Goal: Task Accomplishment & Management: Manage account settings

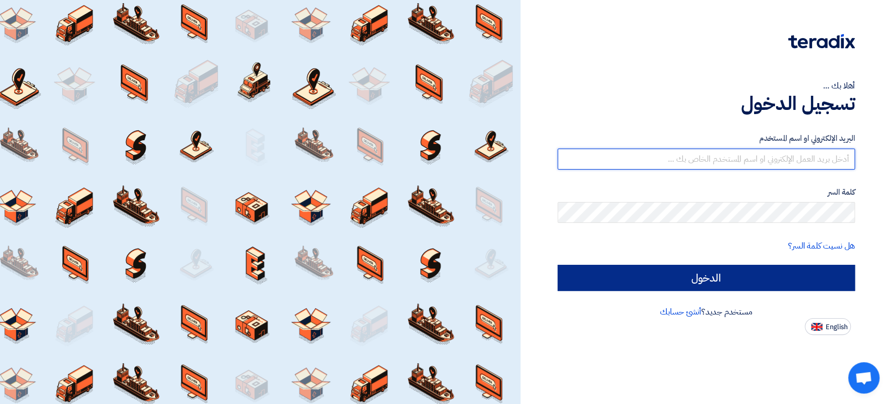
type input "misrelectric.co@gmail.com"
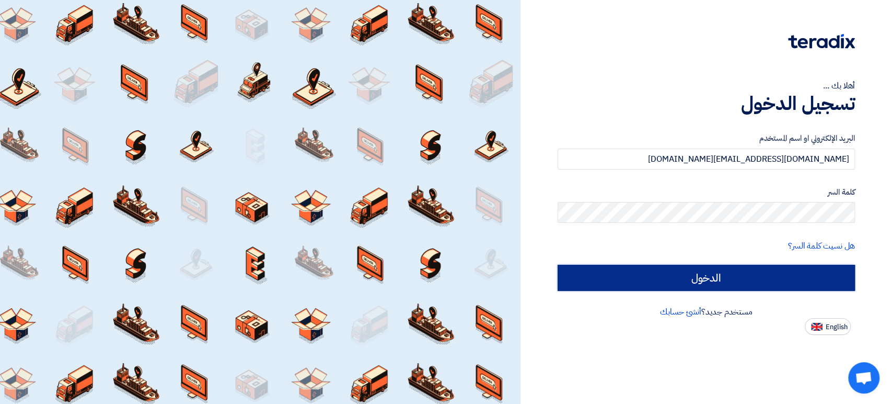
click at [668, 279] on input "الدخول" at bounding box center [706, 278] width 297 height 26
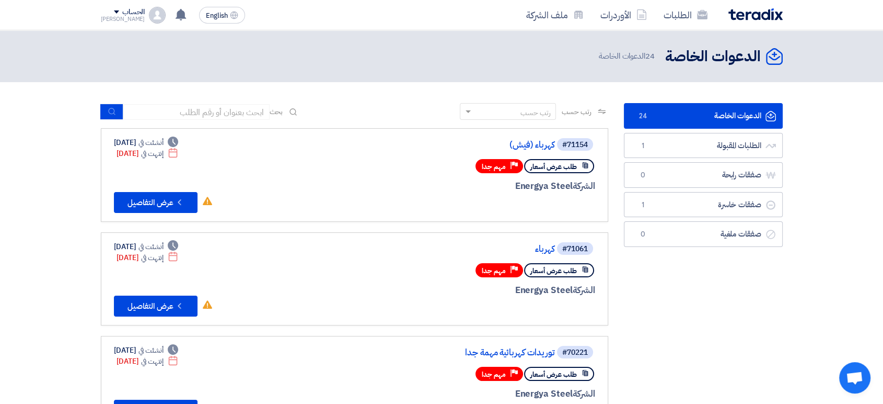
click at [278, 148] on div "#71154 كهرباء (فيش) طلب عرض أسعار Priority مهم جدا الشركة Energya Steel Deadlin…" at bounding box center [354, 175] width 481 height 76
click at [670, 137] on link "الطلبات المقبولة الطلبات المقبولة 1" at bounding box center [703, 146] width 159 height 26
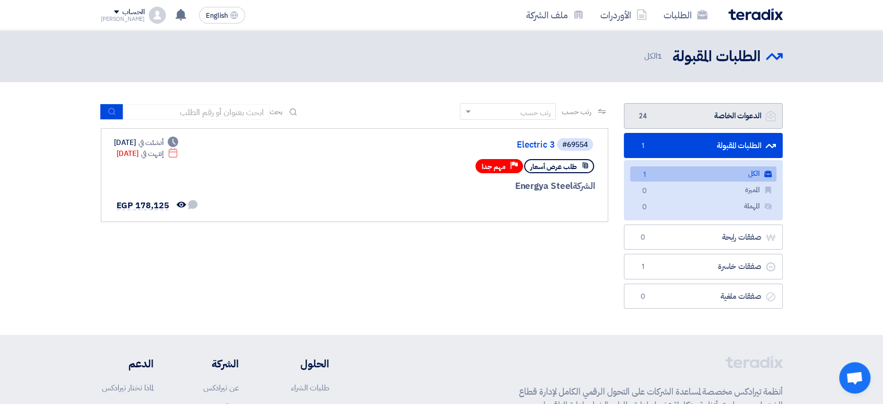
click at [694, 125] on link "الدعوات الخاصة الدعوات الخاصة 24" at bounding box center [703, 116] width 159 height 26
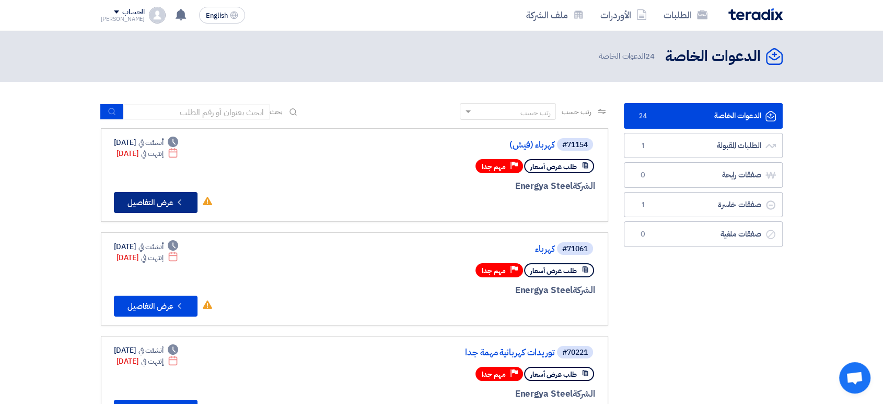
click at [170, 208] on button "Check details عرض التفاصيل" at bounding box center [156, 202] width 84 height 21
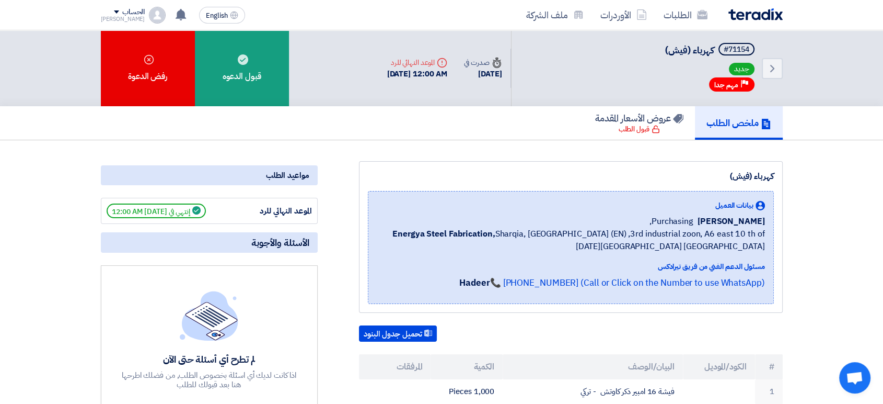
click at [149, 10] on img at bounding box center [157, 15] width 17 height 17
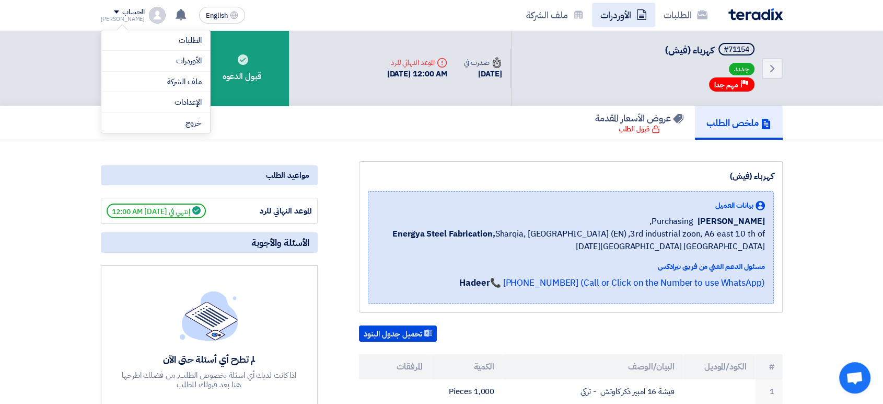
click at [636, 7] on link "الأوردرات" at bounding box center [623, 15] width 63 height 25
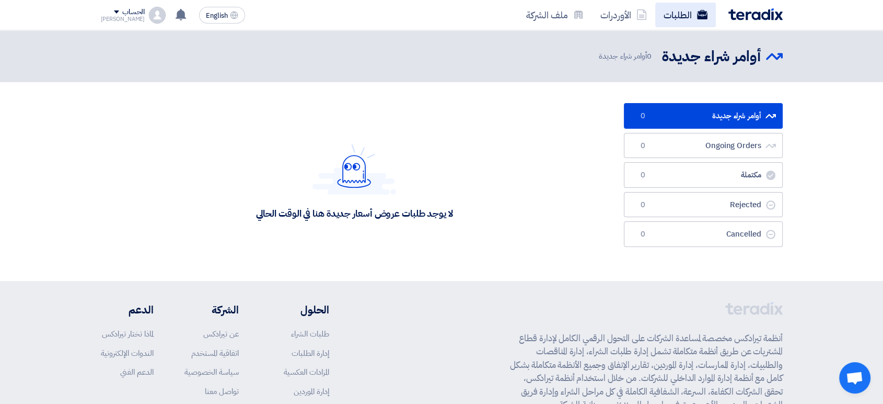
click at [679, 10] on link "الطلبات" at bounding box center [686, 15] width 61 height 25
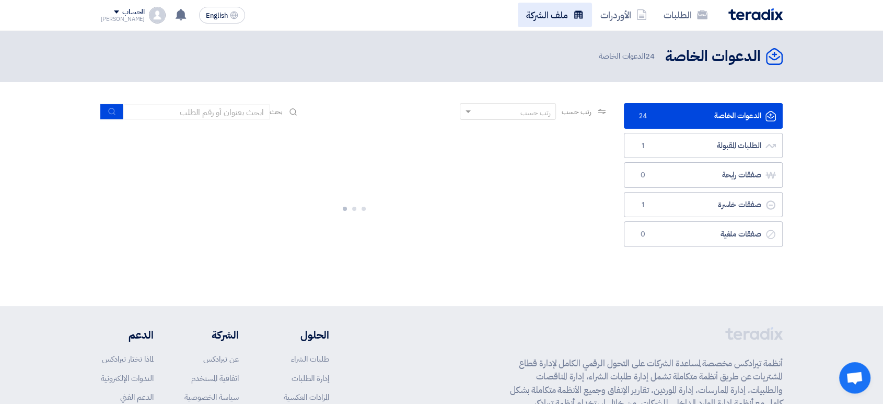
click at [568, 15] on link "ملف الشركة" at bounding box center [555, 15] width 74 height 25
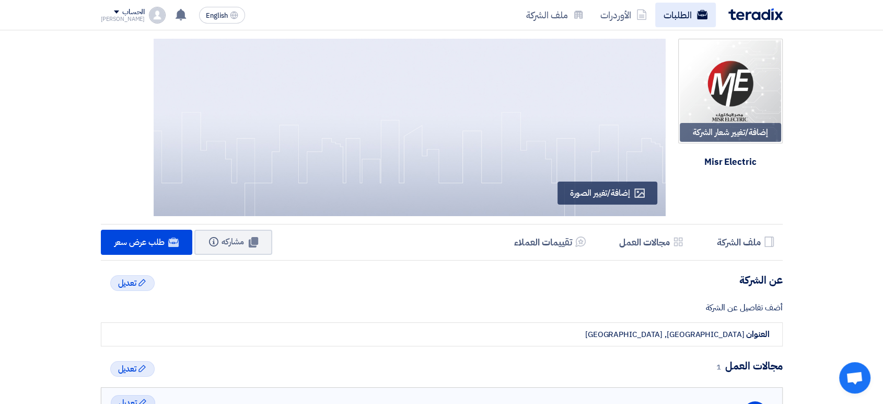
click at [688, 26] on link "الطلبات" at bounding box center [686, 15] width 61 height 25
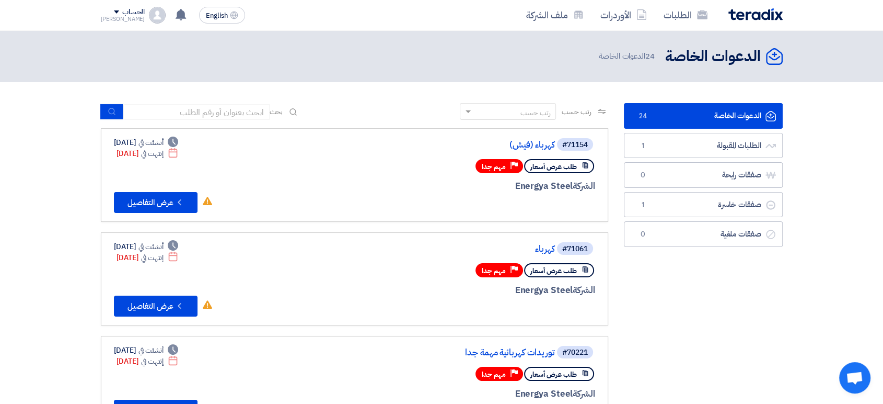
click at [747, 25] on div "الطلبات الأوردرات ملف الشركة" at bounding box center [578, 15] width 409 height 25
click at [746, 13] on img at bounding box center [756, 14] width 54 height 12
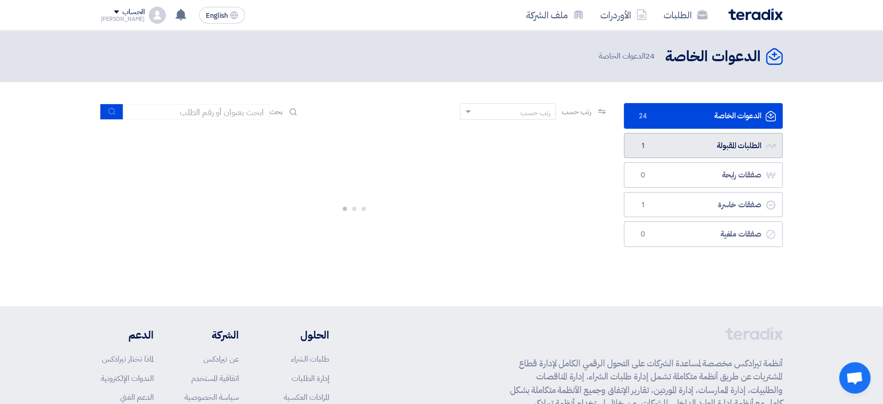
click at [673, 145] on link "الطلبات المقبولة الطلبات المقبولة 1" at bounding box center [703, 146] width 159 height 26
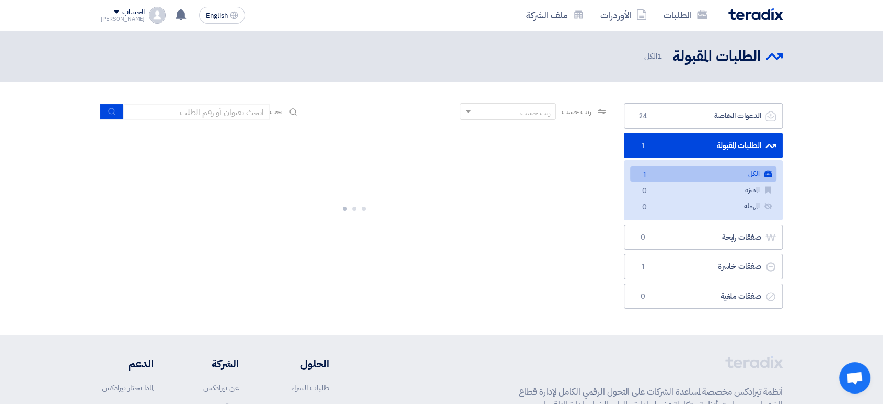
click at [660, 174] on link "الكل الكل 1" at bounding box center [703, 173] width 146 height 15
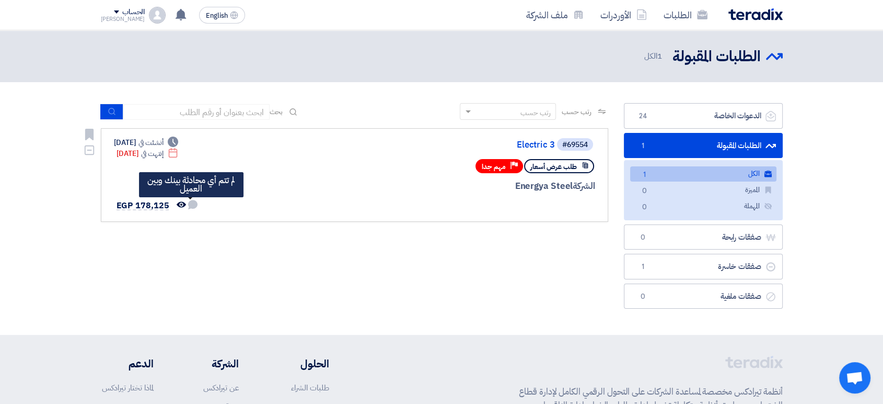
click at [189, 205] on use at bounding box center [192, 204] width 9 height 9
click at [177, 204] on icon "تمت مشاهدة العرض من قبل العميل" at bounding box center [181, 204] width 9 height 9
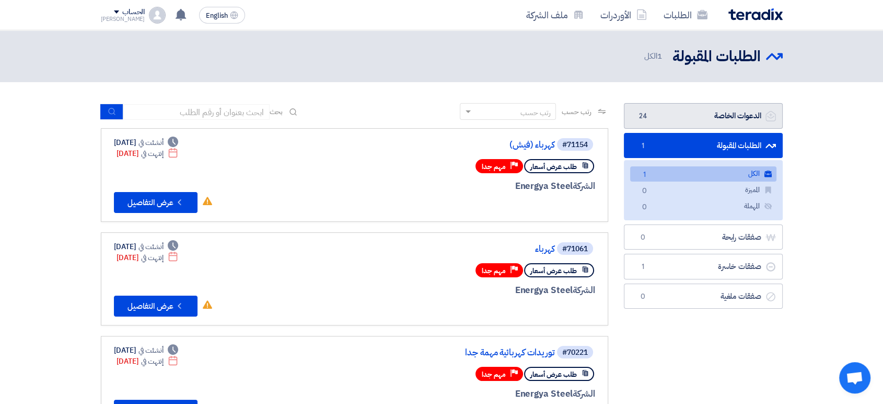
click at [712, 103] on link "الدعوات الخاصة الدعوات الخاصة 24" at bounding box center [703, 116] width 159 height 26
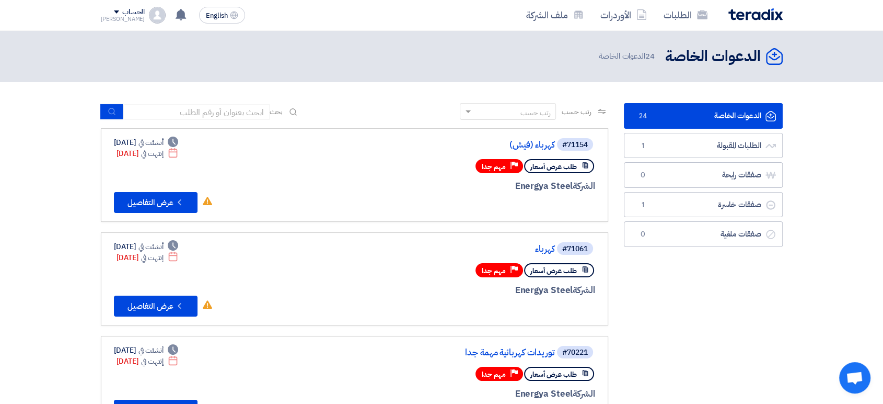
click at [615, 52] on span "24 الدعوات الخاصة" at bounding box center [628, 56] width 58 height 12
click at [616, 23] on link "الأوردرات" at bounding box center [623, 15] width 63 height 25
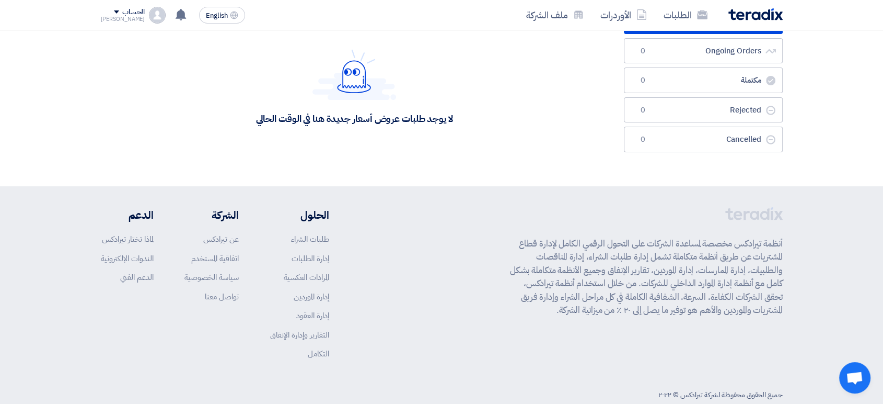
scroll to position [58, 0]
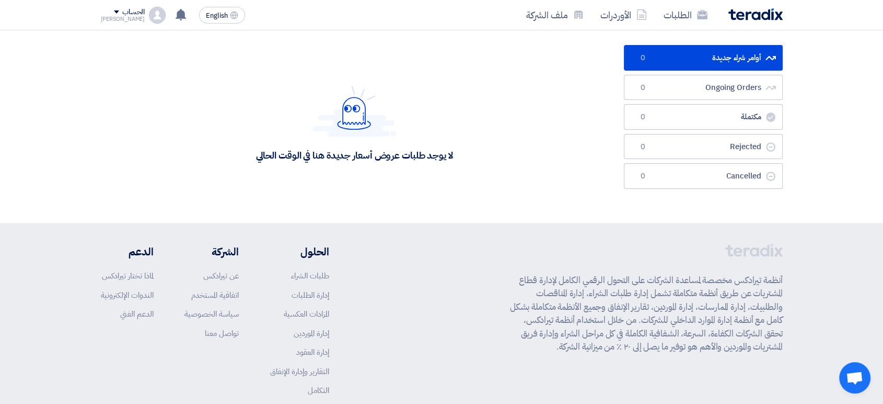
click at [347, 157] on div "لا يوجد طلبات عروض أسعار جديدة هنا في الوقت الحالي" at bounding box center [354, 155] width 197 height 12
click at [124, 17] on div "[PERSON_NAME]" at bounding box center [123, 19] width 44 height 6
click at [181, 78] on link "ملف الشركة" at bounding box center [156, 82] width 92 height 12
